Goal: Transaction & Acquisition: Purchase product/service

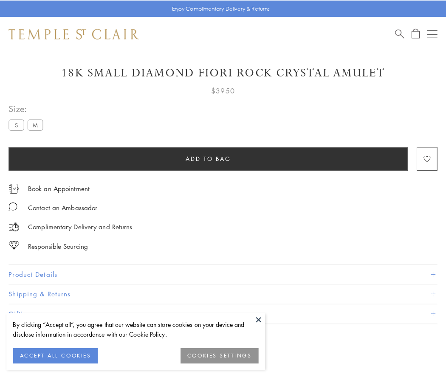
scroll to position [21, 0]
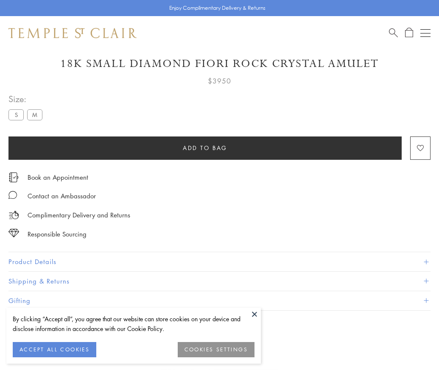
click at [205, 148] on span "Add to bag" at bounding box center [205, 147] width 45 height 9
